Goal: Go to known website: Access a specific website the user already knows

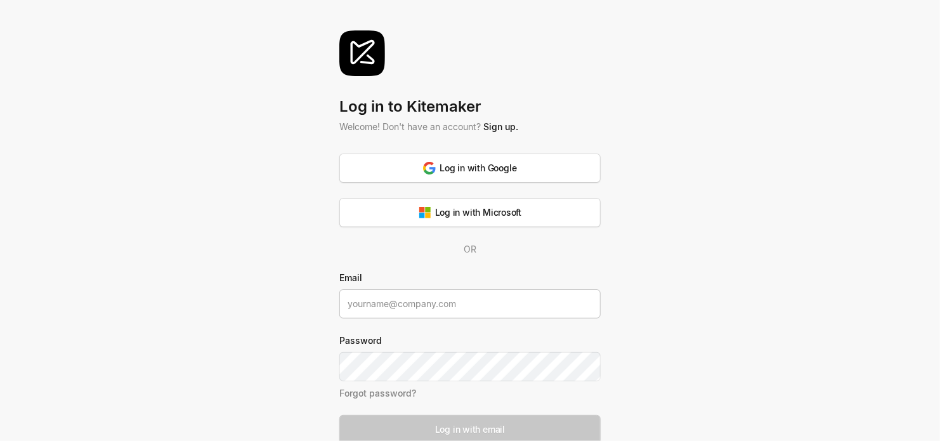
click at [375, 292] on input at bounding box center [469, 303] width 261 height 29
click at [438, 211] on div "Log in with Microsoft" at bounding box center [470, 212] width 103 height 13
